Goal: Task Accomplishment & Management: Manage account settings

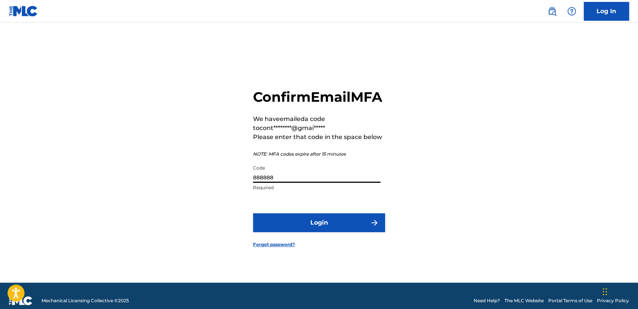
type input "888888"
click at [253, 213] on button "Login" at bounding box center [319, 222] width 132 height 19
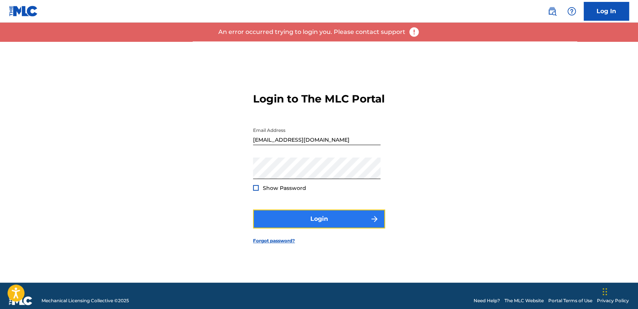
click at [338, 224] on button "Login" at bounding box center [319, 219] width 132 height 19
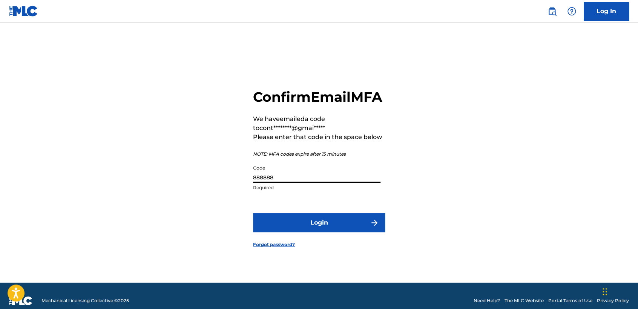
drag, startPoint x: 301, startPoint y: 185, endPoint x: 92, endPoint y: 154, distance: 210.8
click at [108, 162] on div "Confirm Email MFA We have emailed a code to cont********@gmai***** Please enter…" at bounding box center [319, 161] width 528 height 241
type input "845566"
click at [253, 213] on button "Login" at bounding box center [319, 222] width 132 height 19
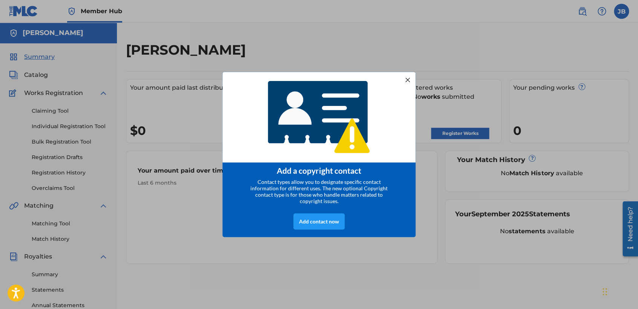
click at [409, 78] on div at bounding box center [408, 80] width 10 height 10
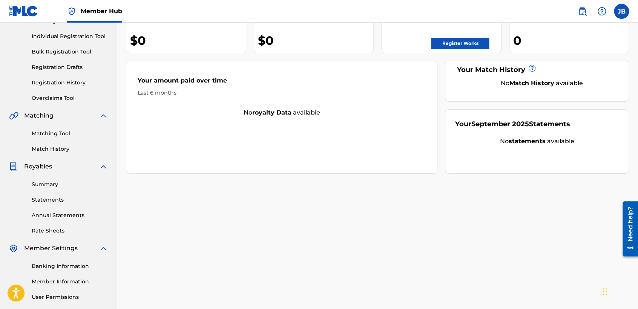
scroll to position [158, 0]
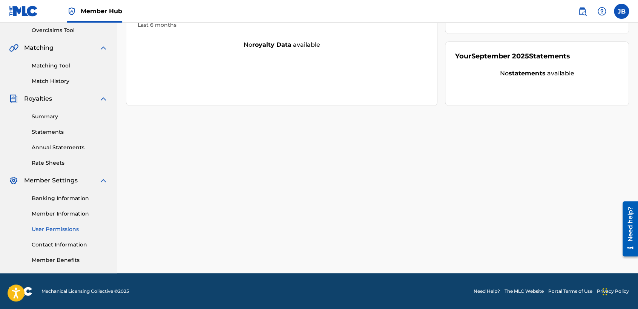
click at [55, 225] on link "User Permissions" at bounding box center [70, 229] width 76 height 8
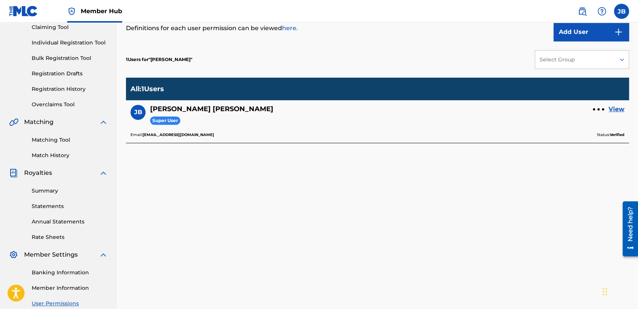
scroll to position [42, 0]
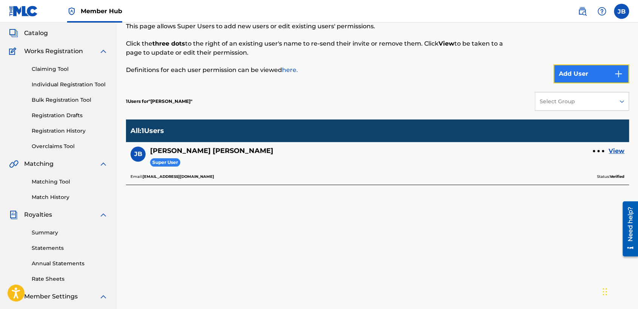
click at [600, 76] on button "Add User" at bounding box center [590, 73] width 75 height 19
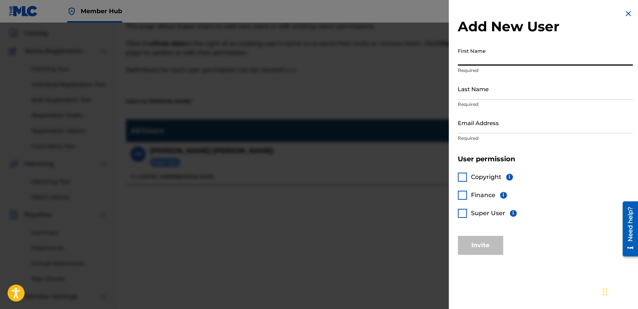
click at [475, 60] on input "First Name" at bounding box center [545, 54] width 175 height 21
type input "[PERSON_NAME]"
type input "[EMAIL_ADDRESS][DOMAIN_NAME]"
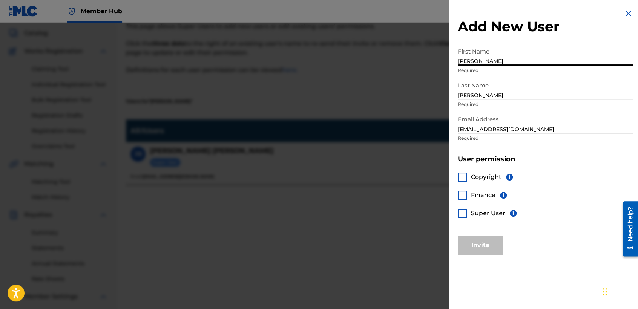
click at [460, 215] on div at bounding box center [462, 213] width 9 height 9
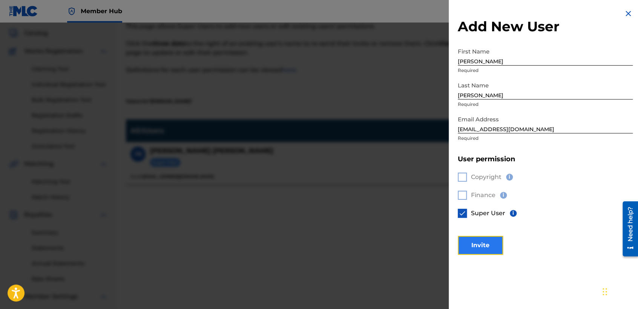
click at [487, 241] on button "Invite" at bounding box center [480, 245] width 45 height 19
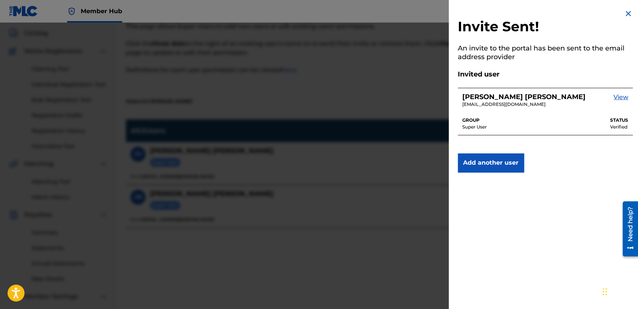
click at [395, 116] on div at bounding box center [319, 177] width 638 height 309
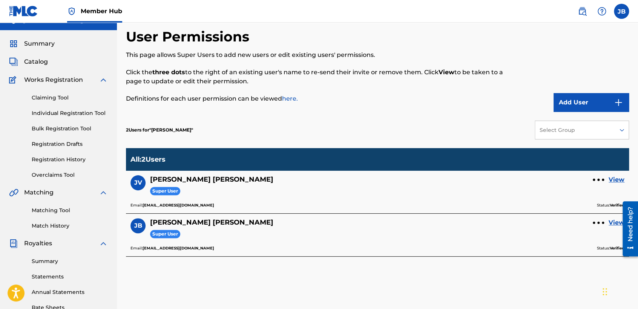
scroll to position [0, 0]
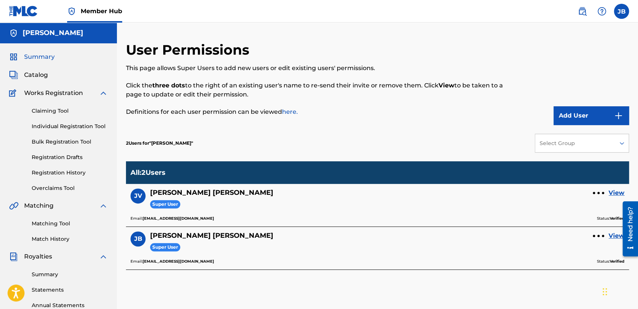
click at [48, 60] on span "Summary" at bounding box center [39, 56] width 31 height 9
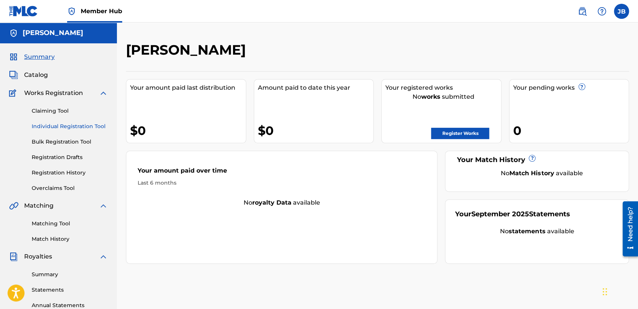
click at [79, 127] on link "Individual Registration Tool" at bounding box center [70, 127] width 76 height 8
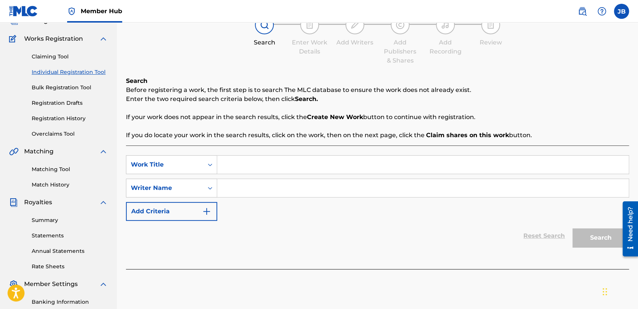
scroll to position [84, 0]
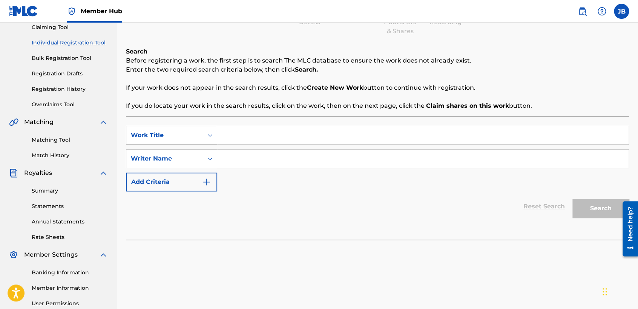
click at [247, 135] on input "Search Form" at bounding box center [422, 135] width 411 height 18
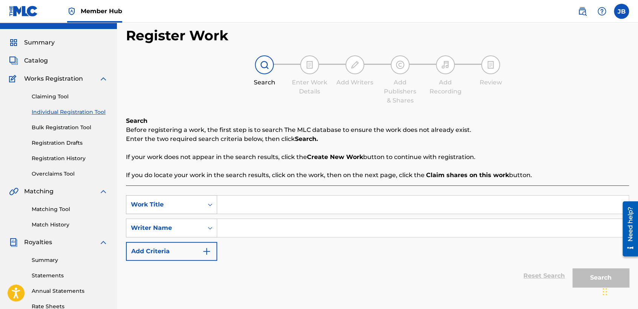
scroll to position [0, 0]
